Goal: Task Accomplishment & Management: Complete application form

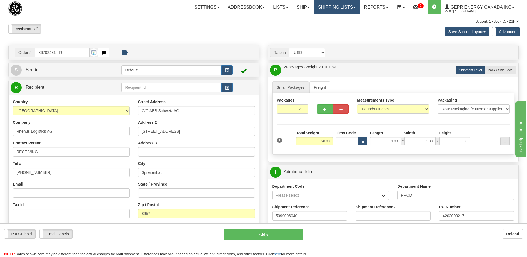
click at [340, 11] on link "Shipping lists" at bounding box center [337, 7] width 46 height 14
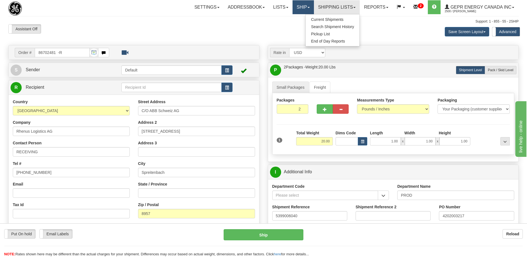
click at [295, 8] on link "Ship" at bounding box center [302, 7] width 21 height 14
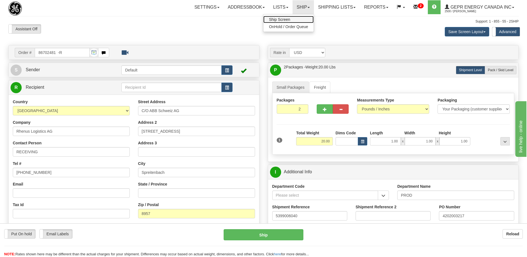
click at [287, 20] on link "Ship Screen" at bounding box center [288, 19] width 50 height 7
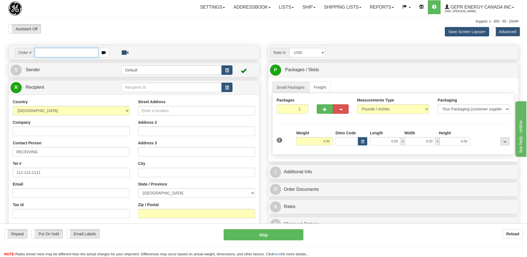
click at [52, 54] on input "text" at bounding box center [66, 52] width 63 height 9
paste input "86707324"
type input "86707324"
click at [65, 35] on body "Training Course Close Toggle navigation Settings Shipping Preferences New Recip…" at bounding box center [263, 128] width 527 height 257
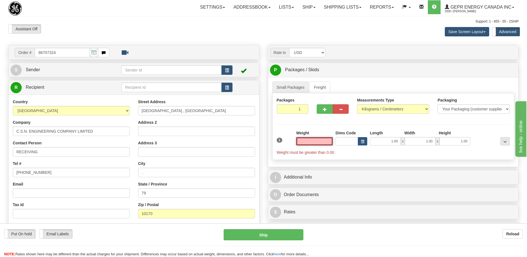
click at [321, 141] on input "text" at bounding box center [314, 141] width 37 height 8
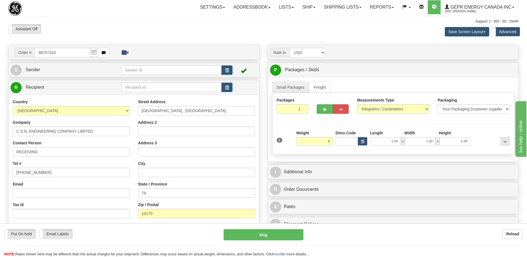
type input "8.00"
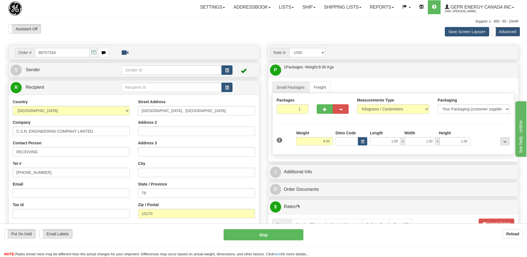
drag, startPoint x: 169, startPoint y: 36, endPoint x: 529, endPoint y: 100, distance: 366.3
click at [192, 36] on div "Assistant On Assistant Off Do a return Do a return Previous Next Save Screen La…" at bounding box center [263, 31] width 518 height 15
drag, startPoint x: 59, startPoint y: 149, endPoint x: 0, endPoint y: 162, distance: 60.3
click at [0, 163] on html "Training Course Close Toggle navigation Settings Shipping Preferences New Sende…" at bounding box center [263, 128] width 527 height 257
paste input "Attn: Namfon Pattarawadee Sanyoch"
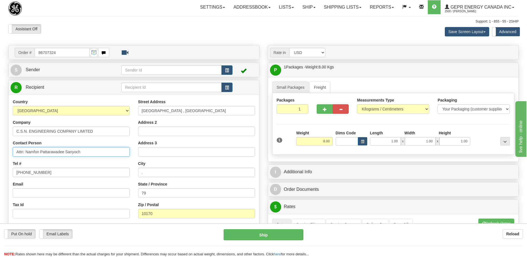
type input "Attn: Namfon Pattarawadee Sanyoch"
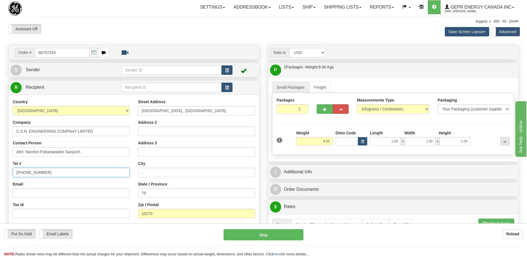
drag, startPoint x: 67, startPoint y: 172, endPoint x: -1, endPoint y: 179, distance: 68.6
click at [0, 179] on html "Training Course Close Toggle navigation Settings Shipping Preferences New Sende…" at bounding box center [263, 128] width 527 height 257
paste input "[PHONE_NUMBER]"
type input "[PHONE_NUMBER]"
click at [121, 22] on div "Support: 1 - 855 - 55 - 2SHIP" at bounding box center [263, 21] width 510 height 5
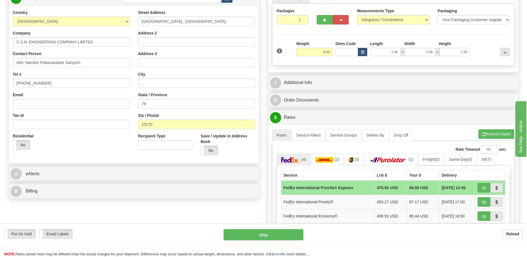
scroll to position [139, 0]
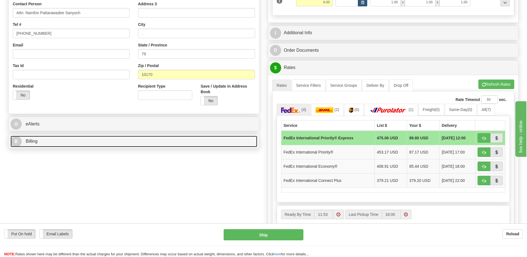
click at [51, 139] on link "B Billing" at bounding box center [134, 140] width 247 height 11
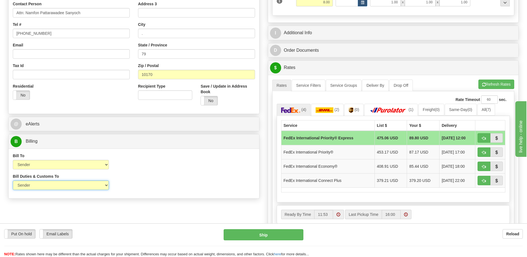
click at [74, 186] on select "Sender Recipient Third Party" at bounding box center [61, 184] width 96 height 9
select select "2"
click at [13, 180] on select "Sender Recipient Third Party" at bounding box center [61, 184] width 96 height 9
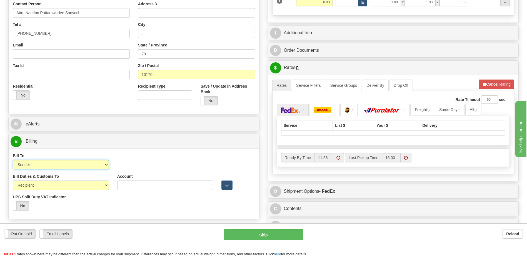
click at [70, 166] on select "Sender Recipient Third Party Collect" at bounding box center [61, 164] width 96 height 9
select select "2"
click at [13, 160] on select "Sender Recipient Third Party Collect" at bounding box center [61, 164] width 96 height 9
click at [119, 164] on input "Account" at bounding box center [165, 164] width 96 height 9
paste input "222055733"
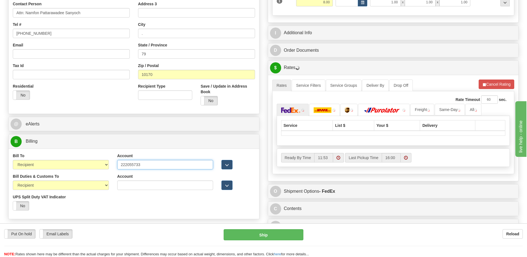
type input "222055733"
click at [101, 98] on div "Residential Yes No" at bounding box center [71, 93] width 125 height 21
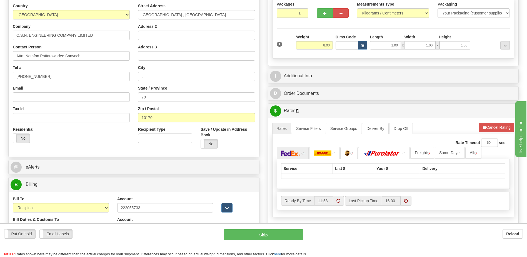
scroll to position [56, 0]
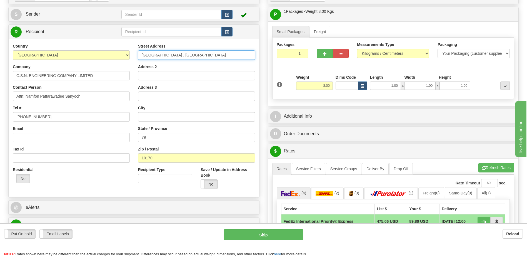
drag, startPoint x: 201, startPoint y: 56, endPoint x: 98, endPoint y: 59, distance: 103.3
click at [98, 59] on div "Country [GEOGRAPHIC_DATA] [GEOGRAPHIC_DATA] [GEOGRAPHIC_DATA] [GEOGRAPHIC_DATA]…" at bounding box center [134, 117] width 250 height 149
paste input "32 Soi Kaeo ngoen thong 34"
type input "32 Soi Kaeo ngoen thong 34"
click at [141, 76] on input "Address 2" at bounding box center [196, 75] width 117 height 9
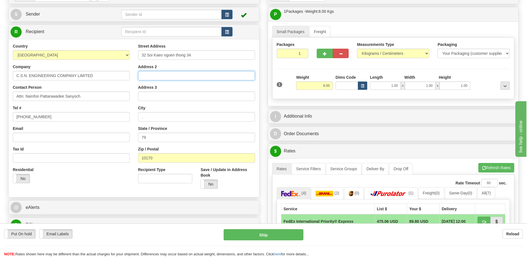
paste input "[GEOGRAPHIC_DATA], [GEOGRAPHIC_DATA]"
type input "[GEOGRAPHIC_DATA], [GEOGRAPHIC_DATA]"
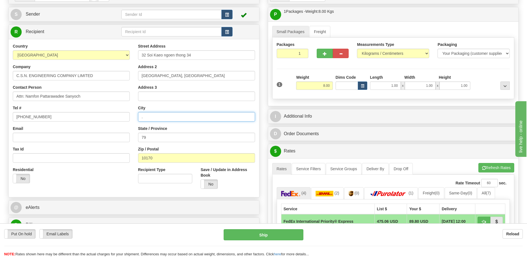
click at [145, 114] on input "." at bounding box center [196, 116] width 117 height 9
paste input "[GEOGRAPHIC_DATA]"
type input ".[GEOGRAPHIC_DATA]"
drag, startPoint x: 150, startPoint y: 136, endPoint x: 102, endPoint y: 140, distance: 49.0
click at [102, 140] on div "Country [GEOGRAPHIC_DATA] [GEOGRAPHIC_DATA] [GEOGRAPHIC_DATA] [GEOGRAPHIC_DATA]…" at bounding box center [134, 117] width 250 height 149
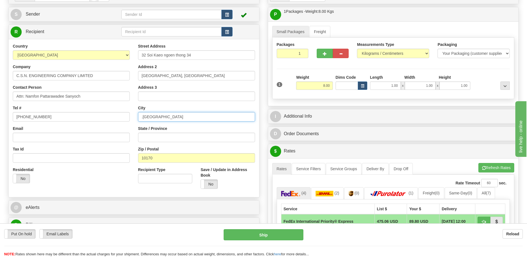
click at [142, 116] on input ".[GEOGRAPHIC_DATA]" at bounding box center [196, 116] width 117 height 9
type input "[GEOGRAPHIC_DATA]"
click at [108, 192] on div "Country [GEOGRAPHIC_DATA] [GEOGRAPHIC_DATA] [GEOGRAPHIC_DATA] [GEOGRAPHIC_DATA]…" at bounding box center [134, 117] width 250 height 149
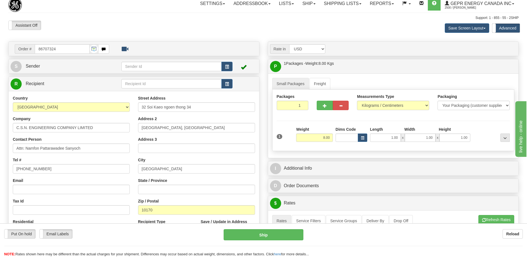
scroll to position [0, 0]
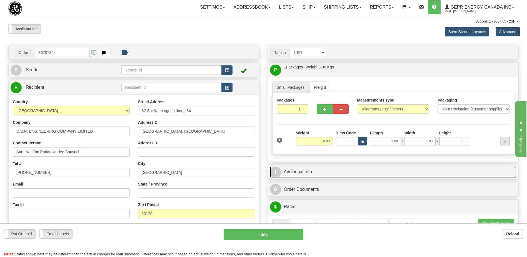
click at [297, 175] on link "I Additional Info" at bounding box center [393, 171] width 247 height 11
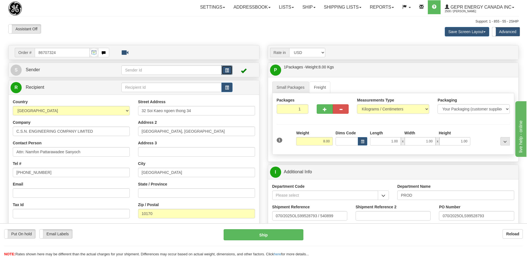
click at [225, 69] on button "button" at bounding box center [226, 69] width 11 height 9
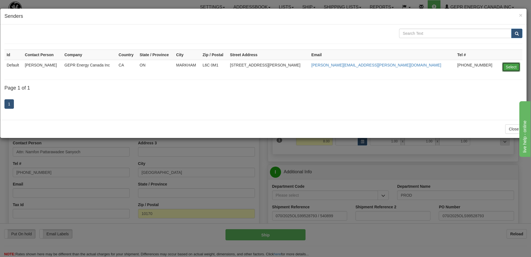
click at [509, 67] on button "Select" at bounding box center [511, 66] width 18 height 9
type input "Default"
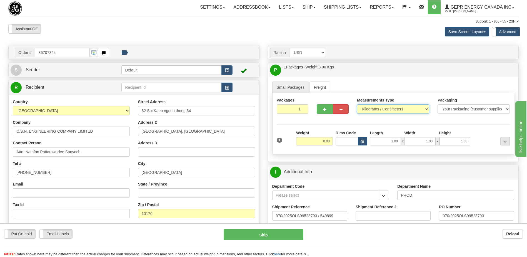
click at [376, 107] on select "Pounds / Inches Kilograms / Centimeters" at bounding box center [393, 108] width 72 height 9
select select "0"
click at [357, 104] on select "Pounds / Inches Kilograms / Centimeters" at bounding box center [393, 108] width 72 height 9
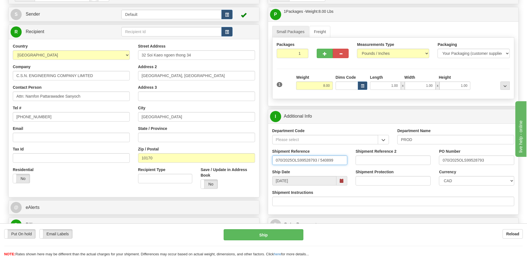
drag, startPoint x: 340, startPoint y: 160, endPoint x: 209, endPoint y: 160, distance: 131.6
type input "5399006051"
drag, startPoint x: 488, startPoint y: 161, endPoint x: 411, endPoint y: 163, distance: 77.2
click at [411, 163] on div "Shipment Reference 5399006051 Shipment Reference 2 PO Number 070/2025OLS99528793" at bounding box center [393, 158] width 250 height 21
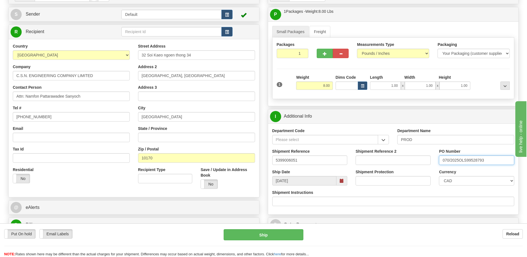
paste input "4501396390"
type input "4501396390"
click at [450, 180] on select "CAD USD EUR ZAR [PERSON_NAME] ARN AUD AUS AWG BBD BFR BGN BHD BMD BND BRC BRL C…" at bounding box center [476, 180] width 75 height 9
select select "1"
click at [439, 176] on select "CAD USD EUR ZAR [PERSON_NAME] ARN AUD AUS AWG BBD BFR BGN BHD BMD BND BRC BRL C…" at bounding box center [476, 180] width 75 height 9
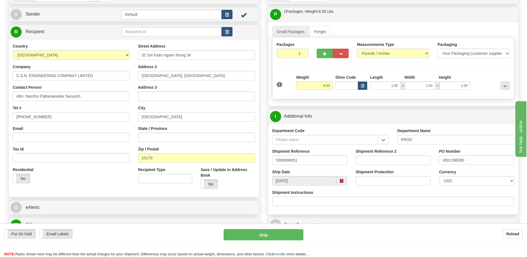
click at [85, 176] on div "Residential Yes No" at bounding box center [71, 177] width 125 height 21
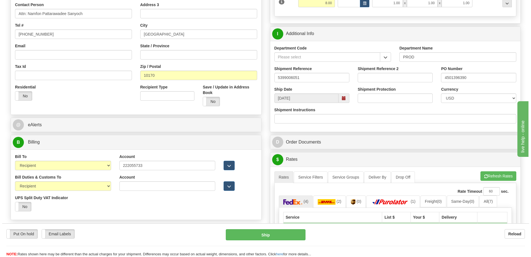
scroll to position [139, 0]
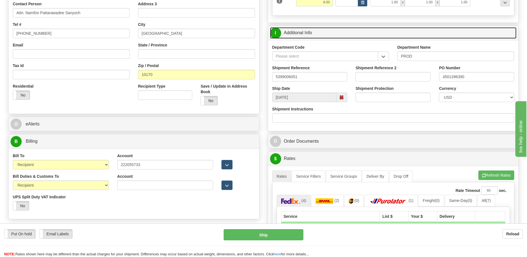
click at [316, 34] on link "I Additional Info" at bounding box center [393, 32] width 247 height 11
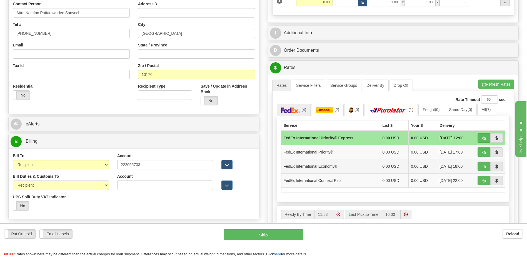
click at [476, 164] on td at bounding box center [490, 166] width 30 height 14
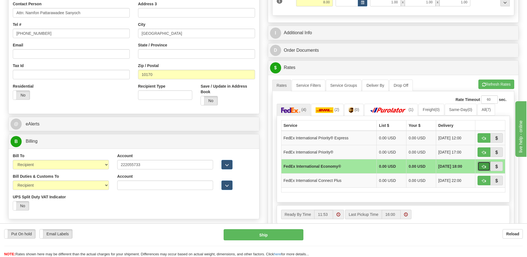
click at [479, 165] on button "button" at bounding box center [483, 165] width 13 height 9
type input "03"
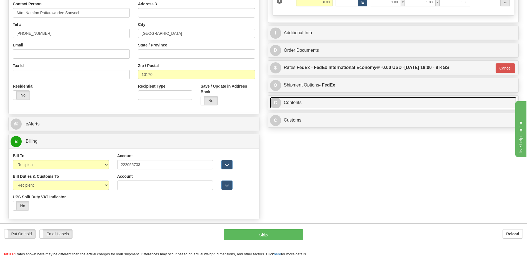
click at [308, 105] on link "C Contents" at bounding box center [393, 102] width 247 height 11
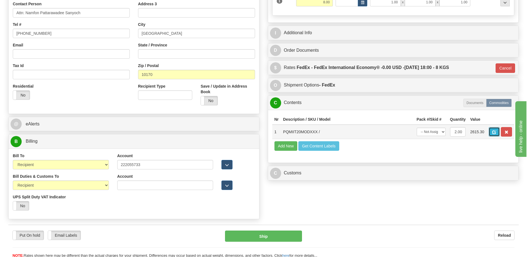
click at [491, 133] on button "button" at bounding box center [493, 131] width 11 height 9
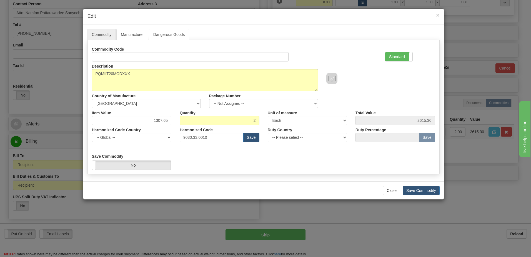
drag, startPoint x: 388, startPoint y: 57, endPoint x: 516, endPoint y: 86, distance: 131.3
click at [389, 58] on label "Standard" at bounding box center [398, 56] width 27 height 9
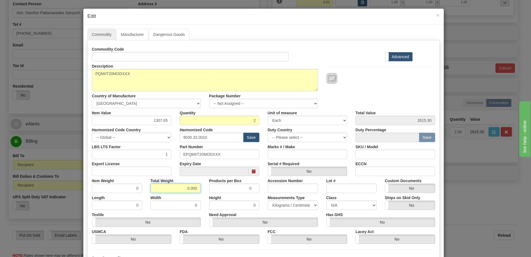
drag, startPoint x: 174, startPoint y: 189, endPoint x: 267, endPoint y: 182, distance: 92.8
click at [267, 182] on div "Item Weight 0 Total Weight 0.000 Products per Box 0 Accession Number Lot # Cust…" at bounding box center [263, 184] width 351 height 17
type input "2"
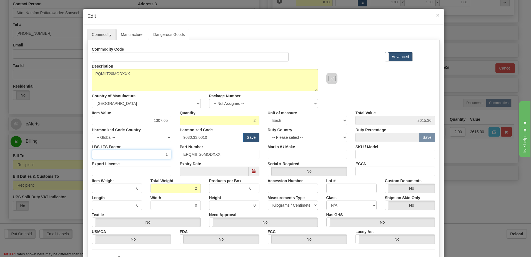
type input "1.0000"
click at [94, 157] on input "1" at bounding box center [132, 153] width 80 height 9
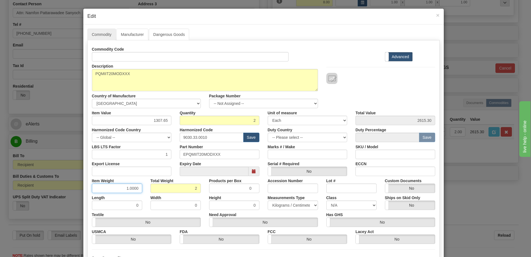
click at [97, 191] on input "1.0000" at bounding box center [117, 187] width 50 height 9
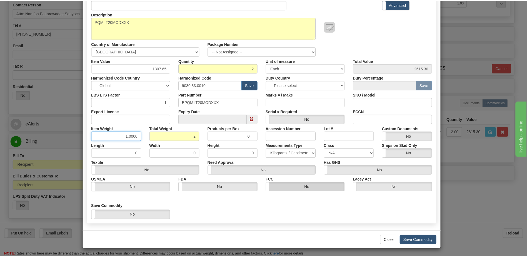
scroll to position [53, 0]
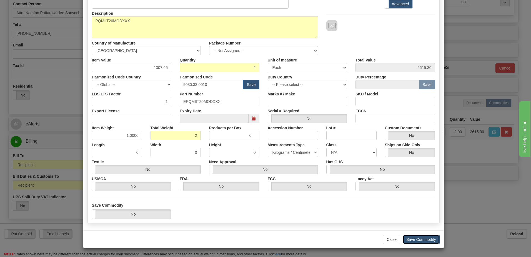
click at [437, 240] on button "Save Commodity" at bounding box center [421, 238] width 37 height 9
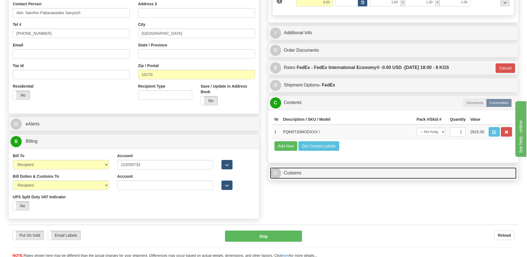
drag, startPoint x: 331, startPoint y: 177, endPoint x: 329, endPoint y: 165, distance: 12.1
click at [331, 177] on link "C Customs" at bounding box center [393, 172] width 247 height 11
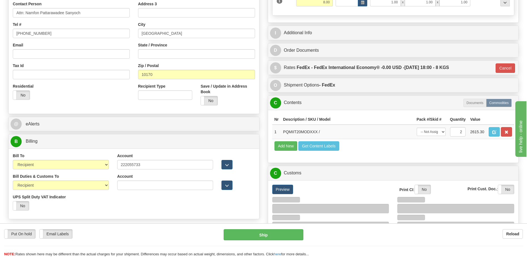
click at [311, 111] on div "Nr Description / SKU / Model Pack #/Skid # Quantity Value 1 PQMIIT20MODXXX / --…" at bounding box center [393, 136] width 250 height 53
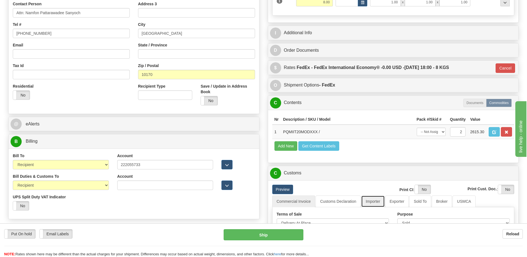
click at [376, 202] on link "Importer" at bounding box center [372, 201] width 23 height 12
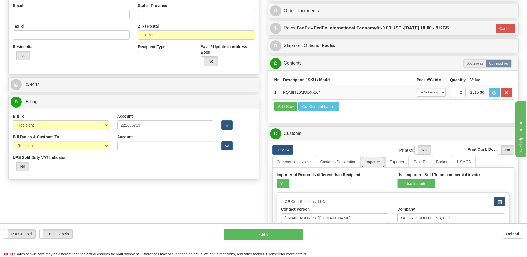
scroll to position [250, 0]
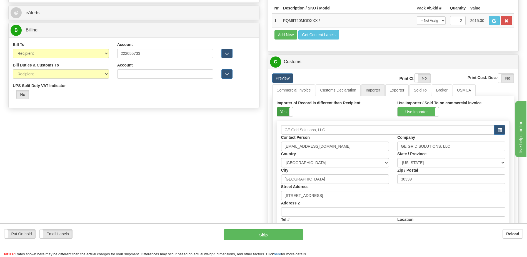
click at [282, 108] on label "Yes" at bounding box center [285, 111] width 16 height 9
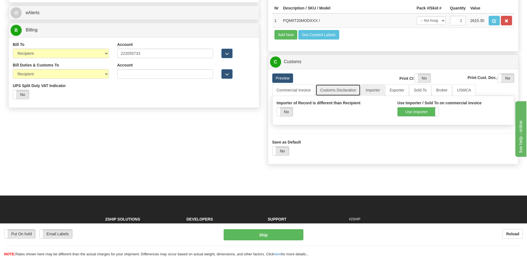
click at [321, 84] on link "Customs Declaration" at bounding box center [337, 90] width 45 height 12
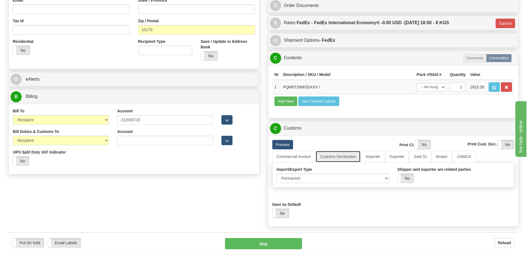
scroll to position [167, 0]
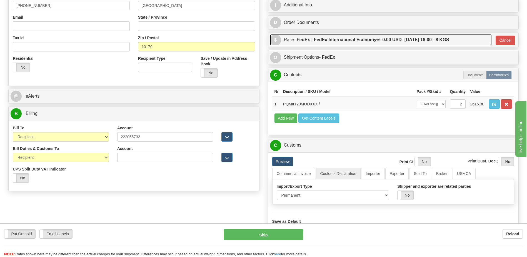
click at [351, 41] on label "FedEx - FedEx International Economy® - 0.00 USD - [DATE] 18:00 - 8 KGS" at bounding box center [373, 39] width 152 height 11
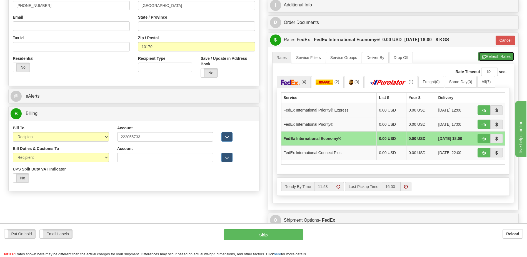
click at [501, 59] on button "Refresh Rates" at bounding box center [496, 56] width 36 height 9
type input "03"
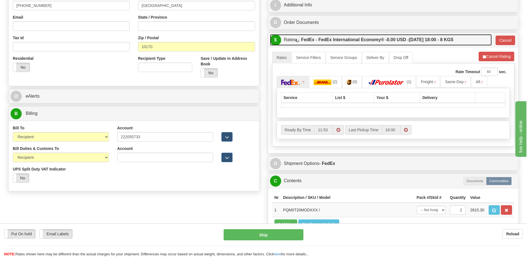
click at [429, 40] on label "FedEx - FedEx International Economy® - 0.00 USD - [DATE] 18:00 - 8 KGS" at bounding box center [377, 39] width 152 height 11
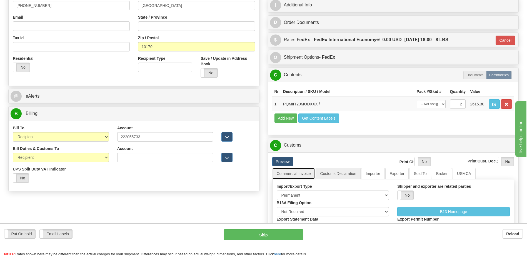
click at [292, 177] on link "Commercial Invoice" at bounding box center [293, 173] width 43 height 12
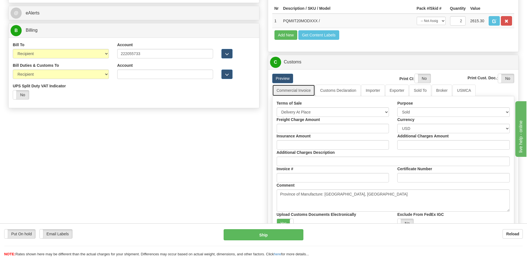
scroll to position [250, 0]
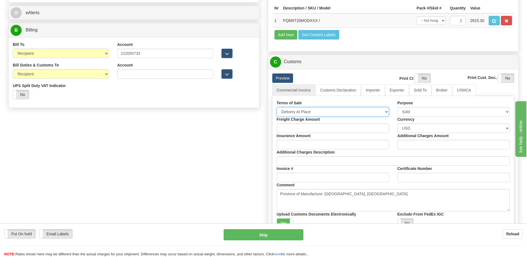
click at [301, 112] on select "Free Carrier Free On Board Ex Works Delivered Duty Unpaid Delivered Duty Paid C…" at bounding box center [333, 111] width 112 height 9
select select "7"
click at [277, 107] on select "Free Carrier Free On Board Ex Works Delivered Duty Unpaid Delivered Duty Paid C…" at bounding box center [333, 111] width 112 height 9
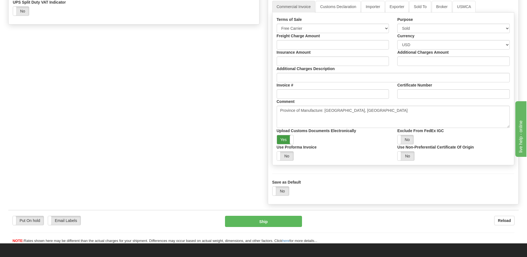
click at [283, 139] on label "Yes" at bounding box center [285, 139] width 17 height 9
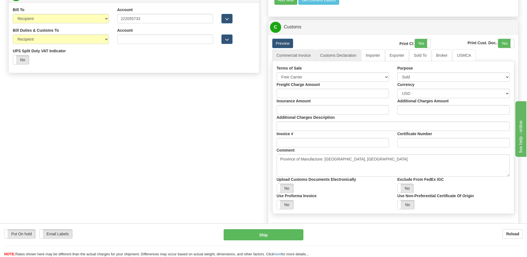
scroll to position [194, 0]
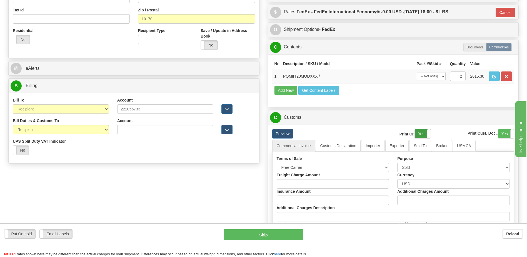
click at [422, 135] on label "Yes" at bounding box center [423, 133] width 16 height 9
click at [501, 134] on label "Yes" at bounding box center [506, 133] width 16 height 9
click at [346, 149] on link "Customs Declaration" at bounding box center [337, 146] width 45 height 12
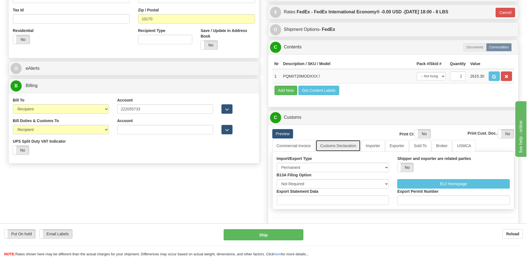
scroll to position [305, 0]
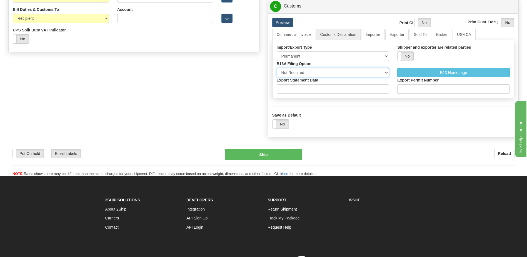
click at [296, 72] on select "Not Required Manual Electronic Summary Reporting" at bounding box center [333, 72] width 112 height 9
select select "3"
click at [277, 68] on select "Not Required Manual Electronic Summary Reporting" at bounding box center [333, 72] width 112 height 9
click at [294, 85] on input "Export Statement Data" at bounding box center [333, 88] width 112 height 9
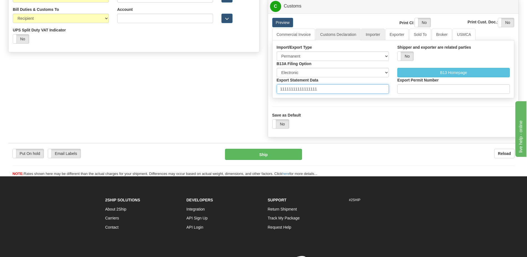
type input "11111111111111111"
click at [373, 37] on link "Importer" at bounding box center [372, 35] width 23 height 12
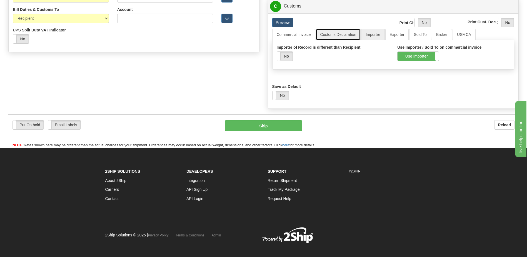
click at [346, 35] on link "Customs Declaration" at bounding box center [337, 35] width 45 height 12
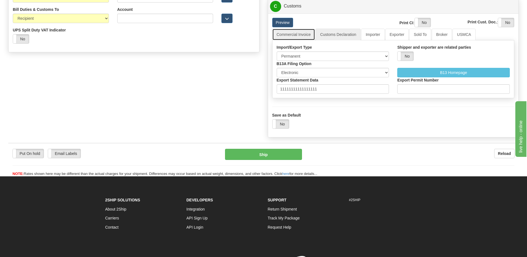
click at [297, 33] on link "Commercial Invoice" at bounding box center [293, 35] width 43 height 12
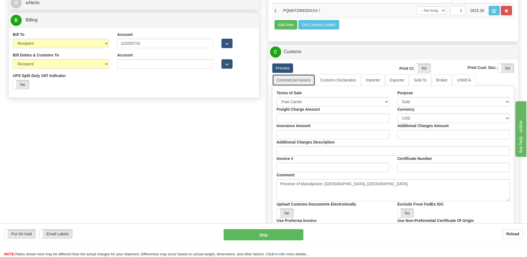
scroll to position [250, 0]
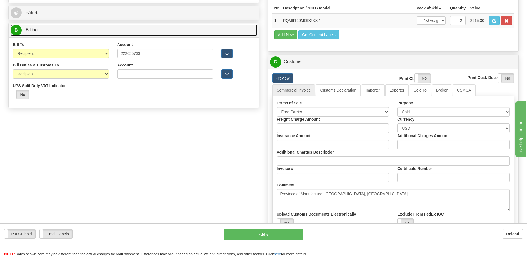
click at [55, 33] on link "B Billing" at bounding box center [134, 29] width 247 height 11
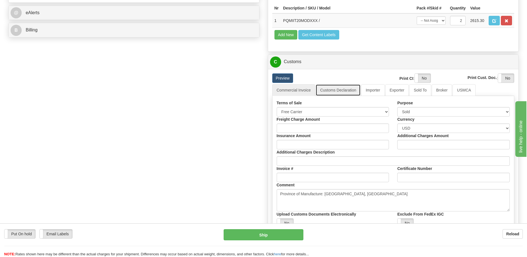
click at [338, 89] on link "Customs Declaration" at bounding box center [337, 90] width 45 height 12
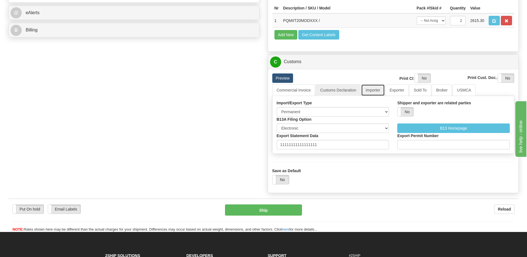
click at [378, 94] on link "Importer" at bounding box center [372, 90] width 23 height 12
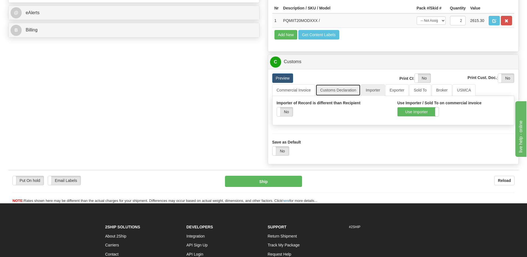
click at [339, 89] on link "Customs Declaration" at bounding box center [337, 90] width 45 height 12
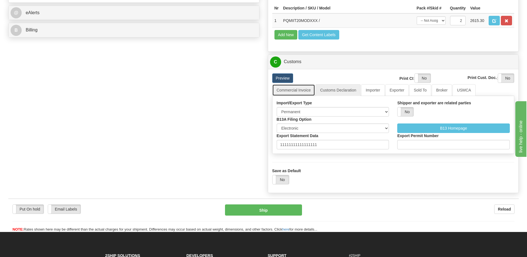
click at [298, 88] on link "Commercial Invoice" at bounding box center [293, 90] width 43 height 12
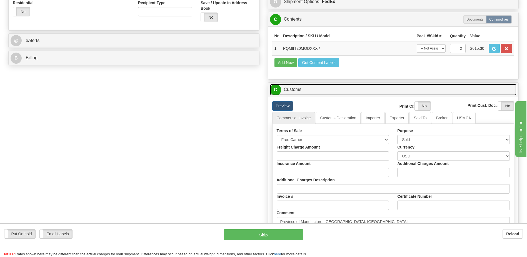
click at [315, 89] on link "C Customs" at bounding box center [393, 89] width 247 height 11
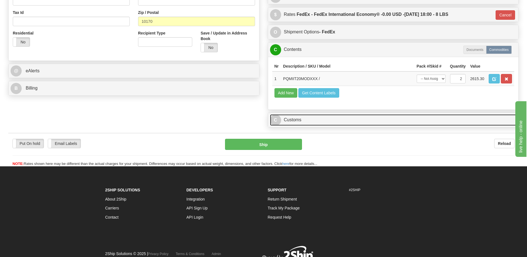
scroll to position [139, 0]
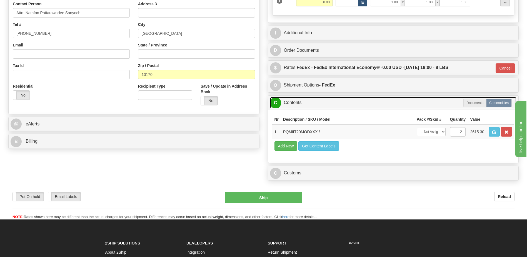
click at [312, 103] on link "C Contents" at bounding box center [393, 102] width 247 height 11
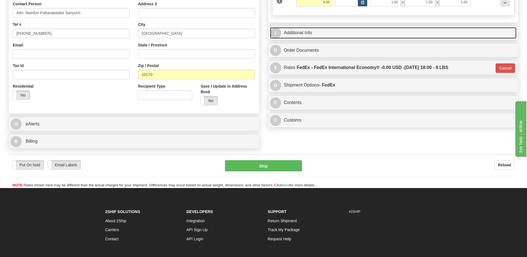
click at [310, 32] on link "I Additional Info" at bounding box center [393, 32] width 247 height 11
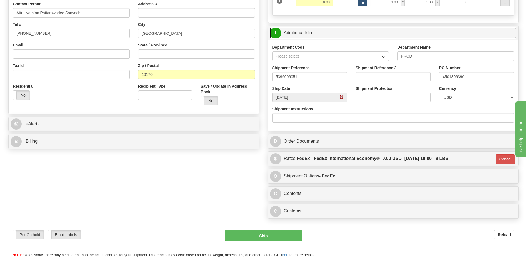
click at [310, 32] on link "I Additional Info" at bounding box center [393, 32] width 247 height 11
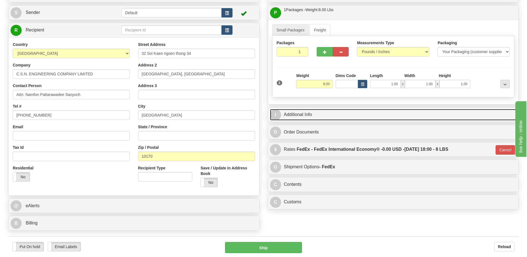
scroll to position [56, 0]
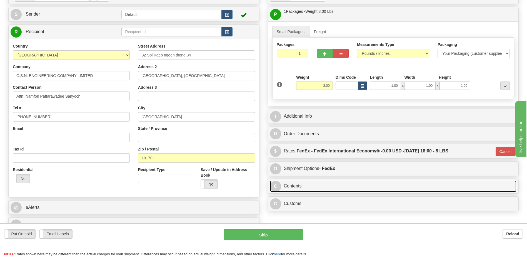
click at [301, 187] on link "C Contents" at bounding box center [393, 185] width 247 height 11
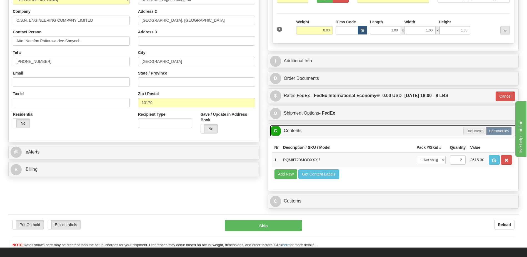
scroll to position [111, 0]
click at [301, 133] on link "C Contents" at bounding box center [393, 130] width 247 height 11
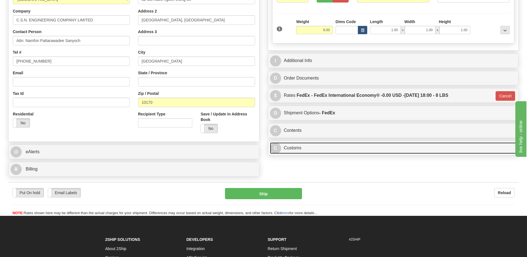
click at [304, 149] on link "C Customs" at bounding box center [393, 147] width 247 height 11
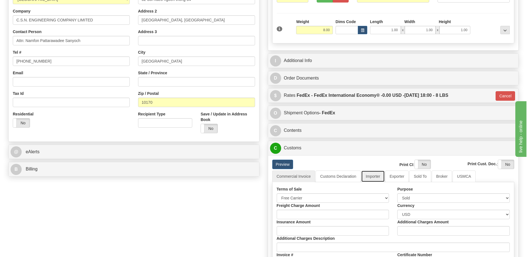
click at [373, 178] on link "Importer" at bounding box center [372, 176] width 23 height 12
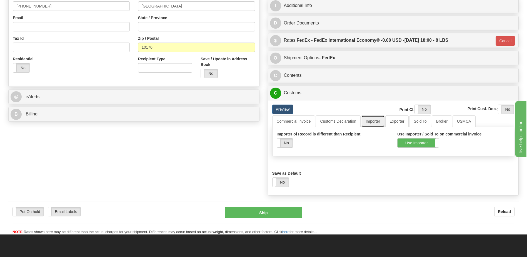
scroll to position [167, 0]
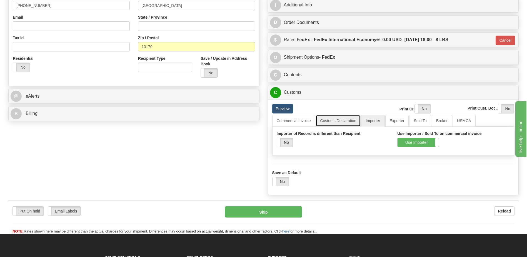
click at [340, 123] on link "Customs Declaration" at bounding box center [337, 121] width 45 height 12
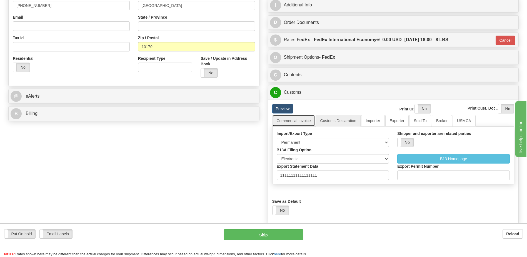
click at [300, 124] on link "Commercial Invoice" at bounding box center [293, 121] width 43 height 12
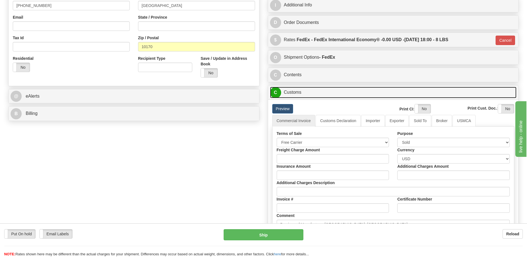
click at [307, 96] on link "C Customs" at bounding box center [393, 92] width 247 height 11
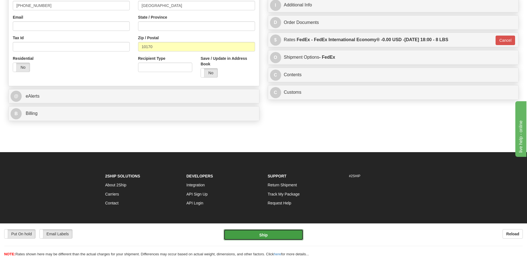
click at [260, 237] on button "Ship" at bounding box center [262, 234] width 79 height 11
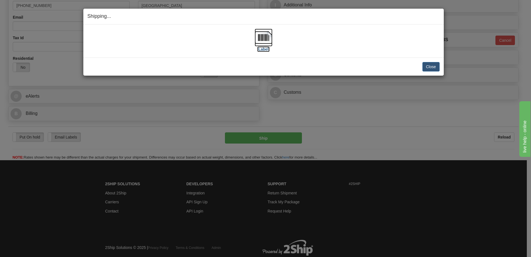
click at [264, 41] on img at bounding box center [264, 38] width 18 height 18
click at [426, 68] on button "Close" at bounding box center [430, 66] width 17 height 9
